Goal: Register for event/course

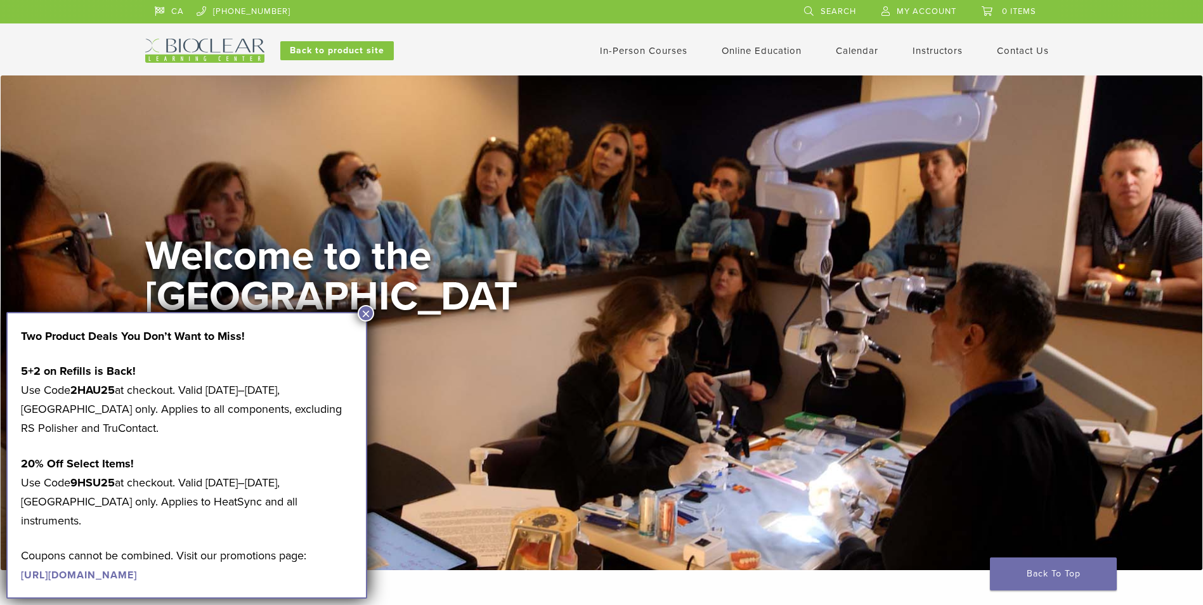
click at [645, 51] on link "In-Person Courses" at bounding box center [643, 50] width 87 height 11
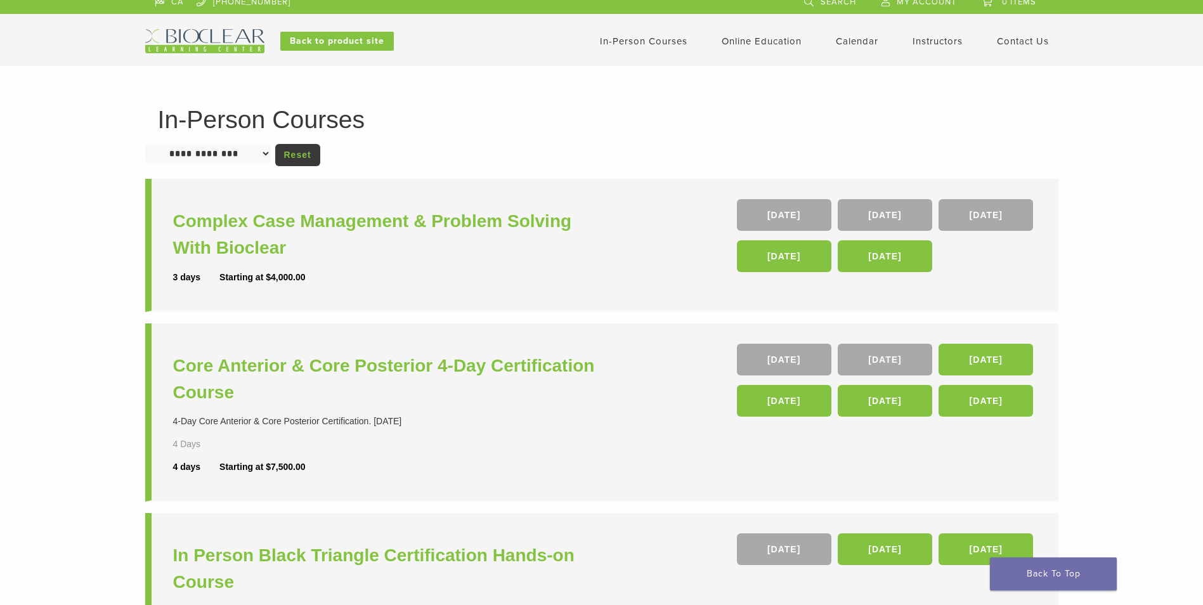
scroll to position [63, 0]
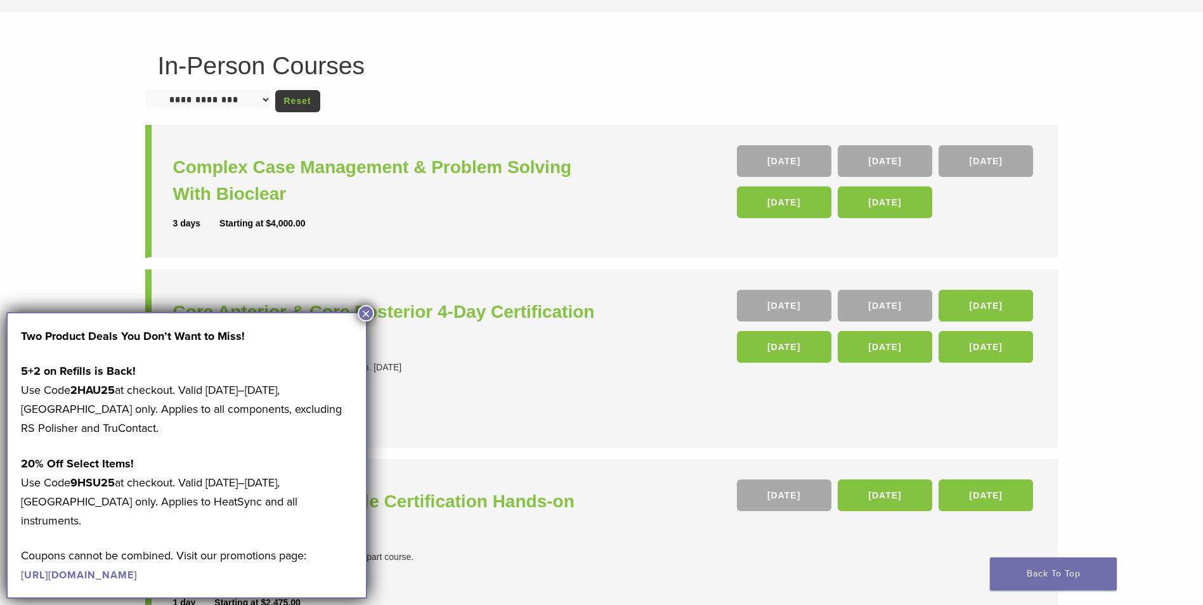
click at [365, 317] on button "×" at bounding box center [366, 313] width 16 height 16
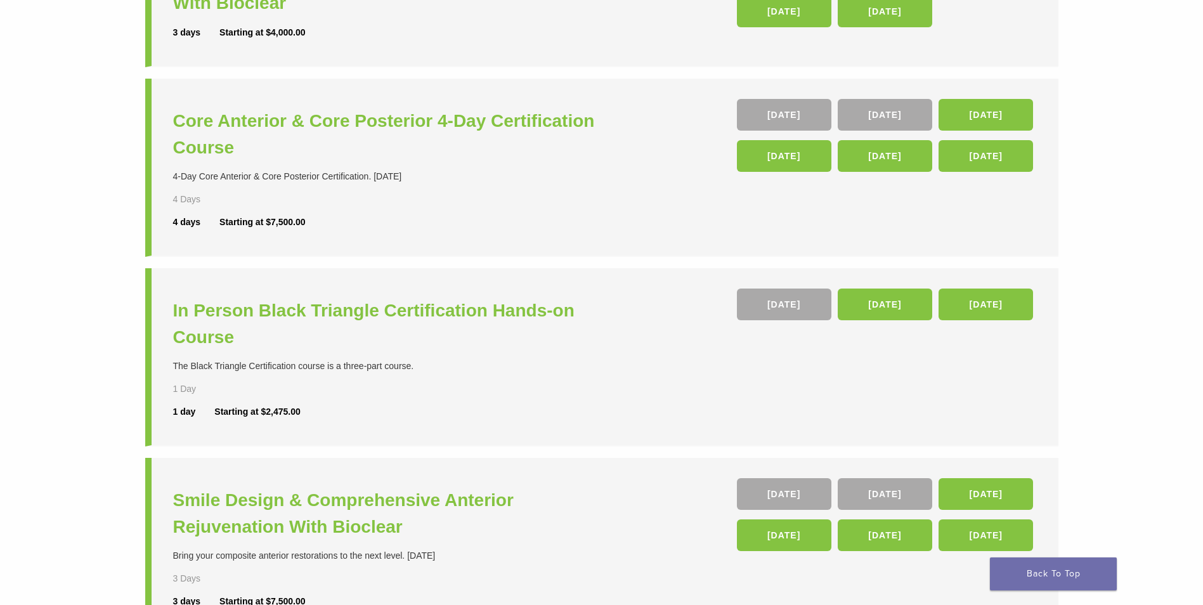
scroll to position [317, 0]
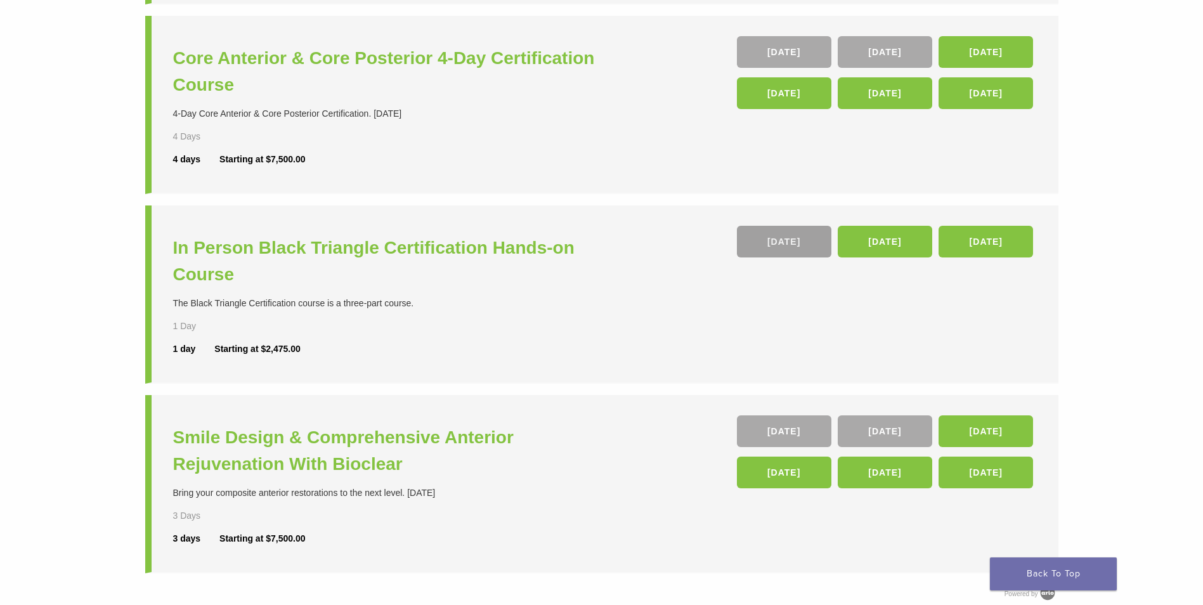
click at [784, 244] on link "26 Sep" at bounding box center [784, 242] width 94 height 32
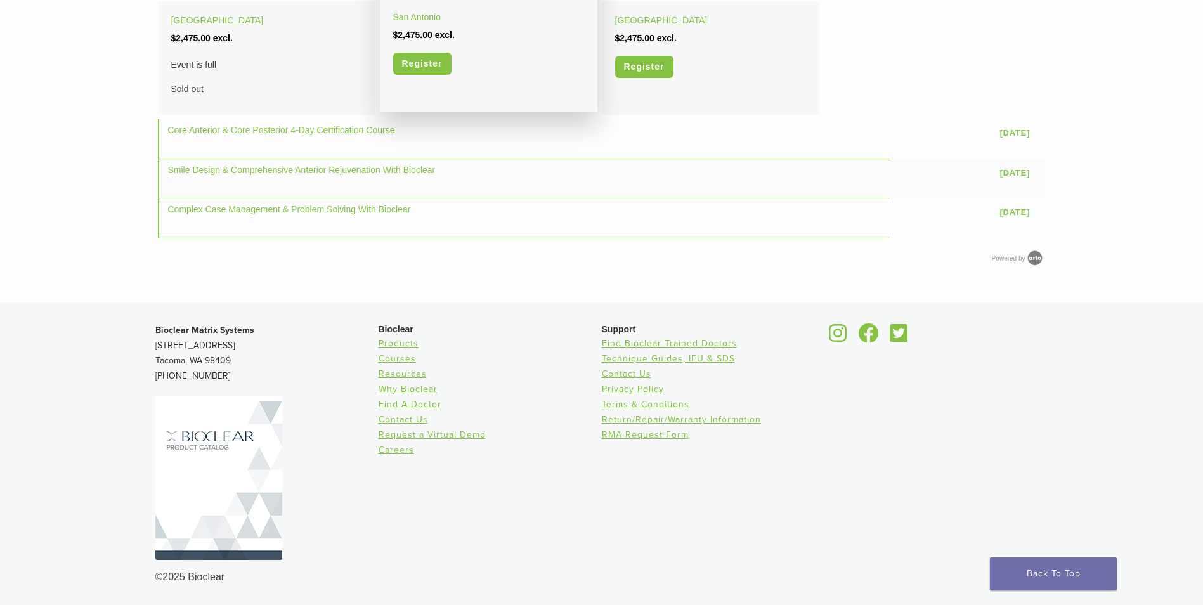
scroll to position [589, 0]
